Goal: Task Accomplishment & Management: Use online tool/utility

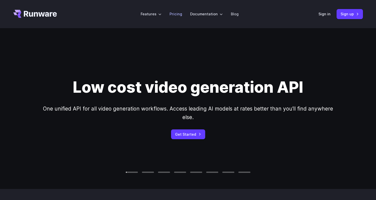
click at [178, 13] on link "Pricing" at bounding box center [176, 14] width 13 height 6
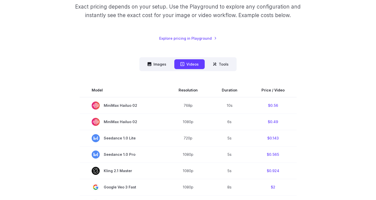
scroll to position [82, 0]
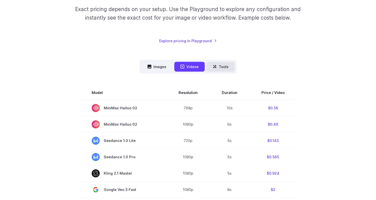
click at [215, 64] on button "Tools" at bounding box center [221, 67] width 28 height 10
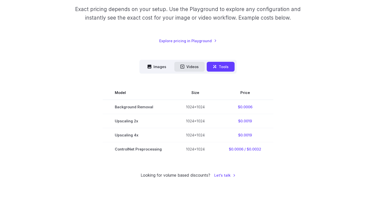
click at [184, 65] on icon at bounding box center [183, 67] width 4 height 4
click at [196, 66] on button "Videos" at bounding box center [189, 67] width 30 height 10
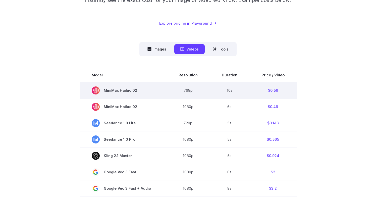
scroll to position [10, 0]
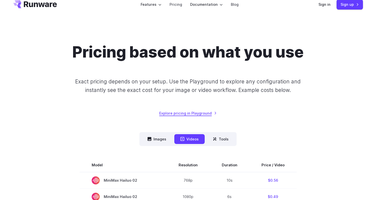
click at [200, 113] on link "Explore pricing in Playground" at bounding box center [188, 113] width 58 height 6
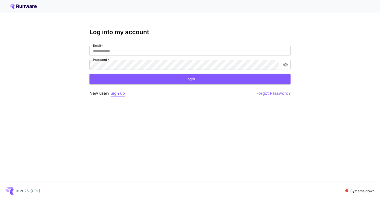
click at [119, 93] on p "Sign up" at bounding box center [118, 93] width 14 height 6
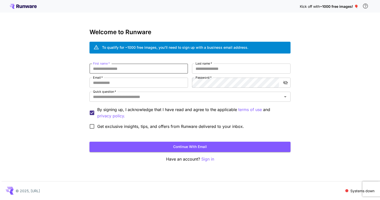
click at [118, 71] on input "First name   *" at bounding box center [138, 69] width 98 height 10
type input "******"
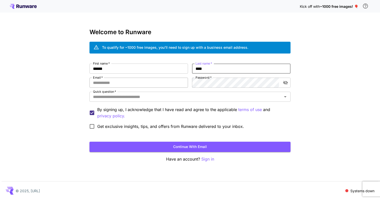
type input "****"
click at [103, 81] on input "Email   *" at bounding box center [138, 83] width 98 height 10
type input "**********"
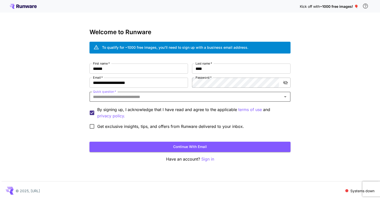
click at [286, 82] on icon "toggle password visibility" at bounding box center [285, 82] width 5 height 5
click at [189, 97] on input "Quick question   *" at bounding box center [186, 96] width 190 height 7
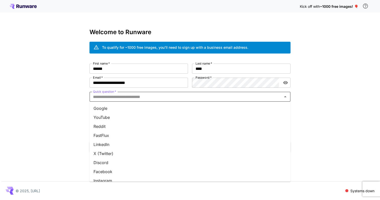
click at [171, 104] on li "Google" at bounding box center [189, 108] width 201 height 9
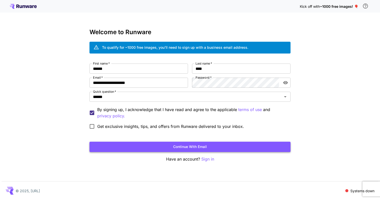
click at [161, 143] on button "Continue with email" at bounding box center [189, 147] width 201 height 10
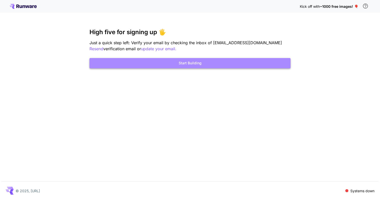
click at [210, 64] on button "Start Building" at bounding box center [189, 63] width 201 height 10
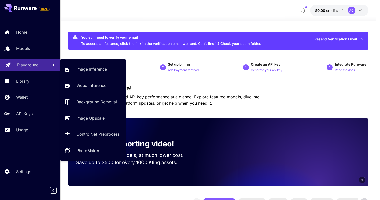
click at [40, 66] on div "Playground" at bounding box center [30, 65] width 27 height 6
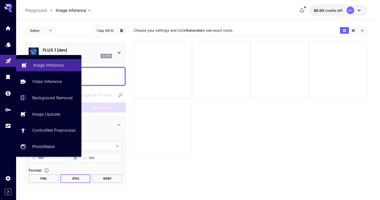
click at [50, 66] on p "Image Inference" at bounding box center [48, 65] width 30 height 6
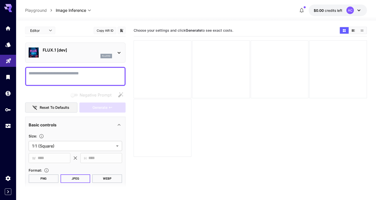
click at [108, 56] on p "flux1d" at bounding box center [106, 56] width 9 height 4
